Goal: Entertainment & Leisure: Consume media (video, audio)

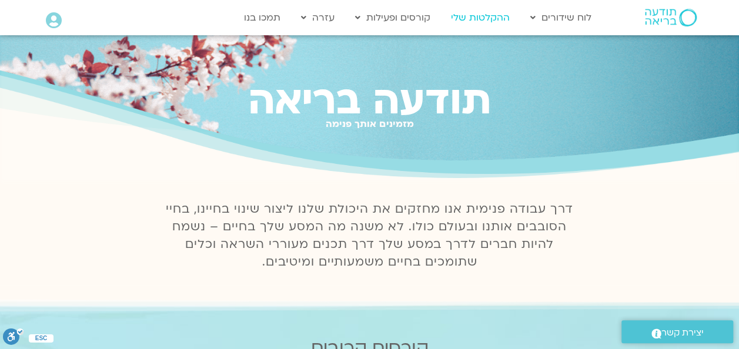
click at [484, 17] on link "ההקלטות שלי" at bounding box center [480, 17] width 71 height 22
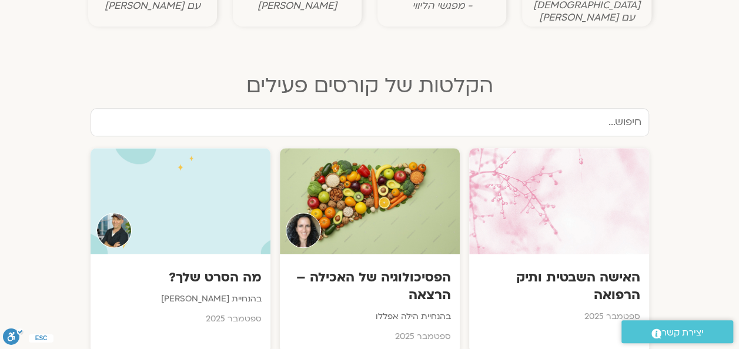
scroll to position [588, 0]
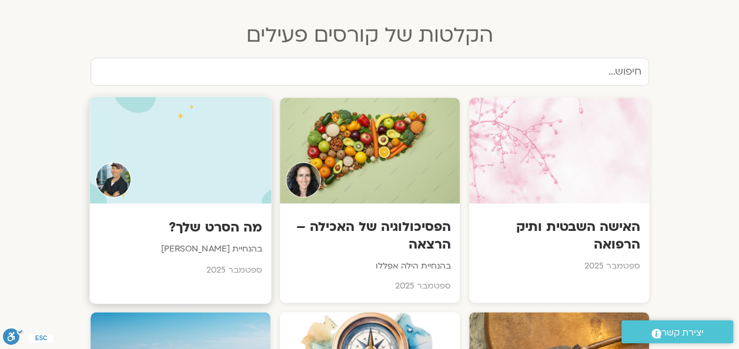
click at [192, 218] on h3 "מה הסרט שלך?" at bounding box center [180, 227] width 164 height 18
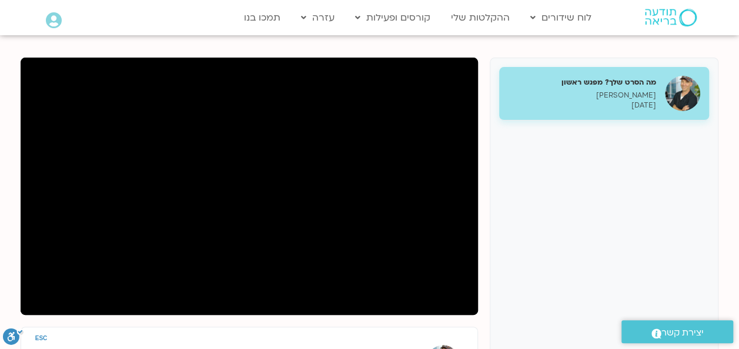
scroll to position [189, 0]
